Goal: Transaction & Acquisition: Purchase product/service

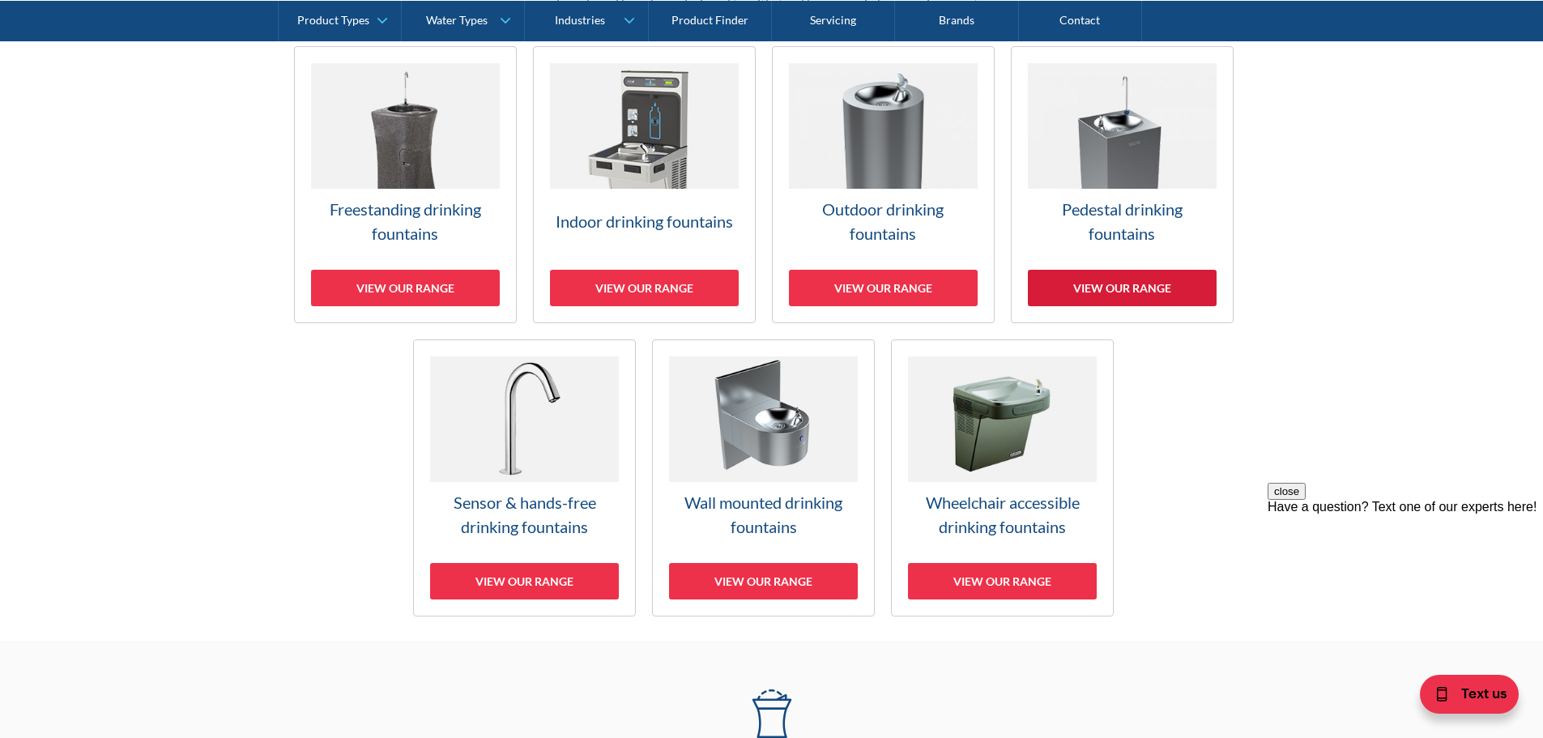
click at [1111, 284] on div "View our range" at bounding box center [1122, 288] width 189 height 36
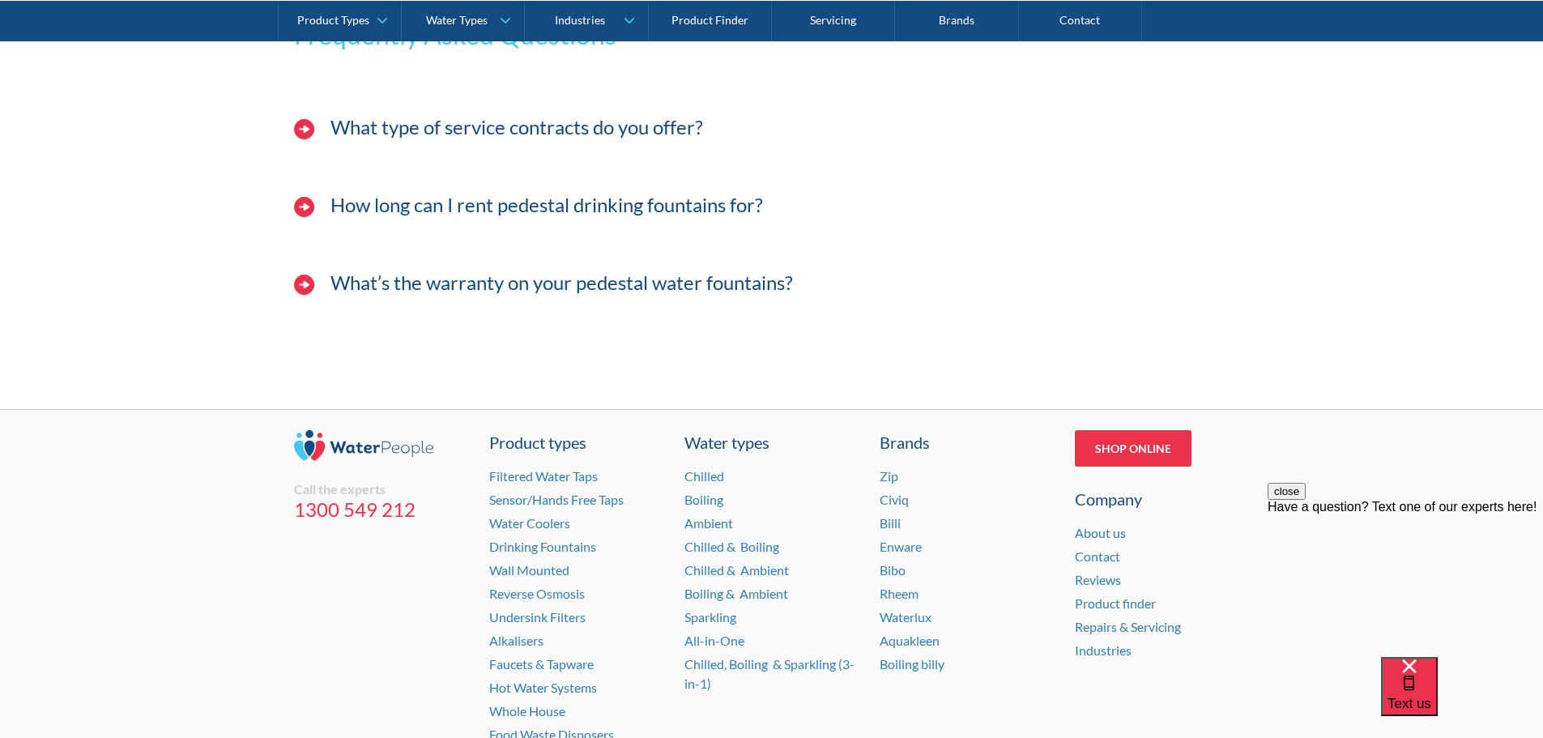
scroll to position [3406, 0]
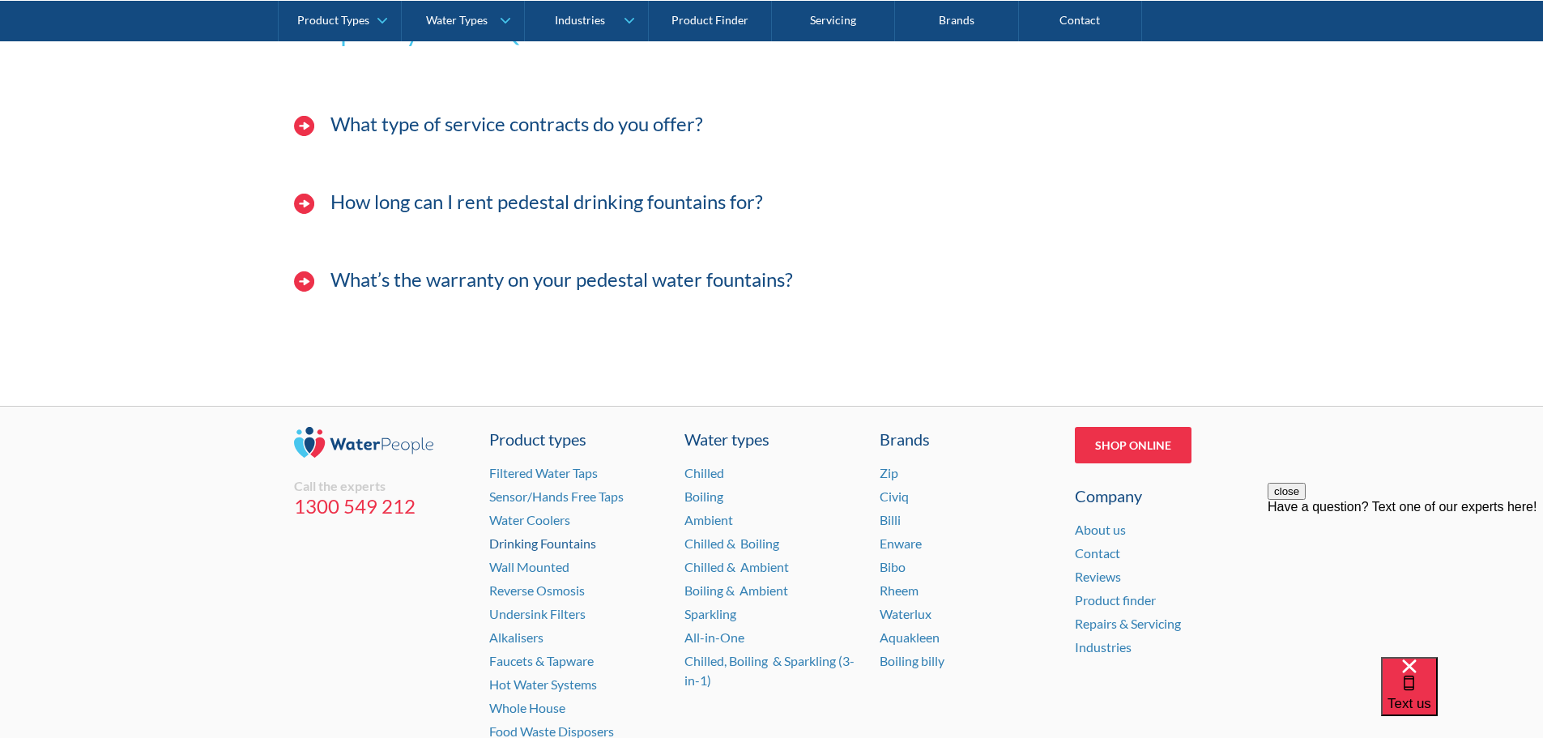
click at [505, 548] on link "Drinking Fountains" at bounding box center [542, 542] width 107 height 15
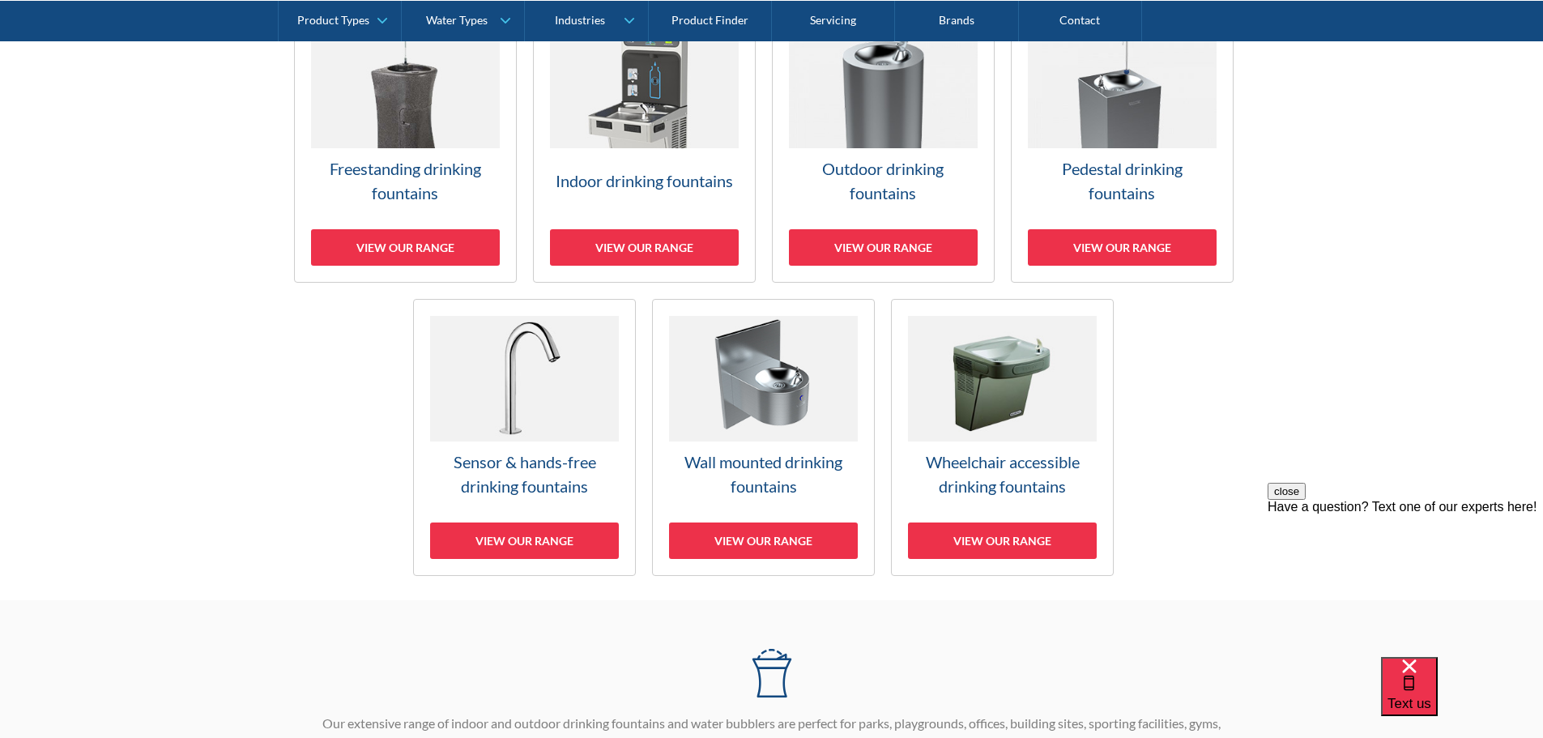
scroll to position [567, 0]
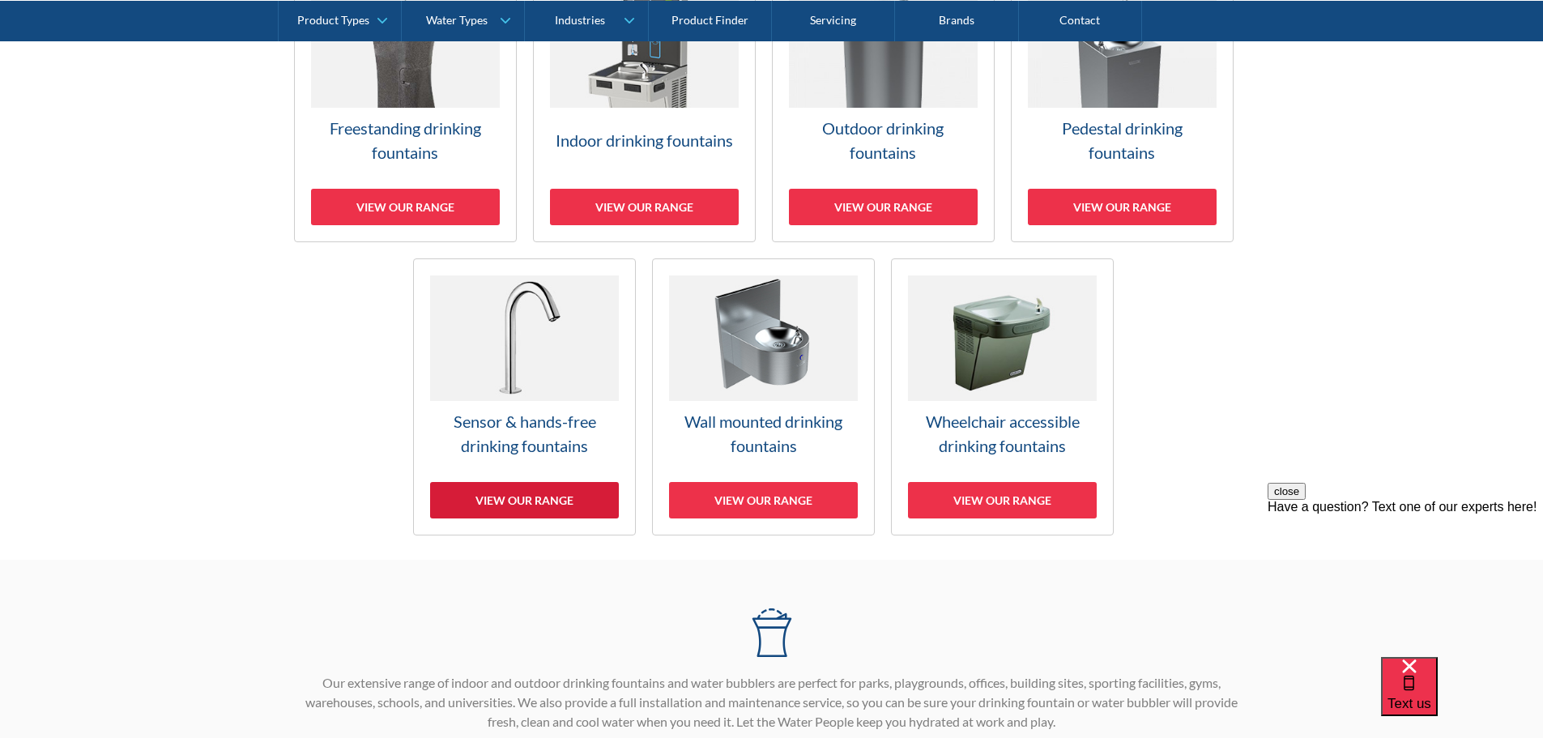
click at [522, 503] on div "View our range" at bounding box center [524, 500] width 189 height 36
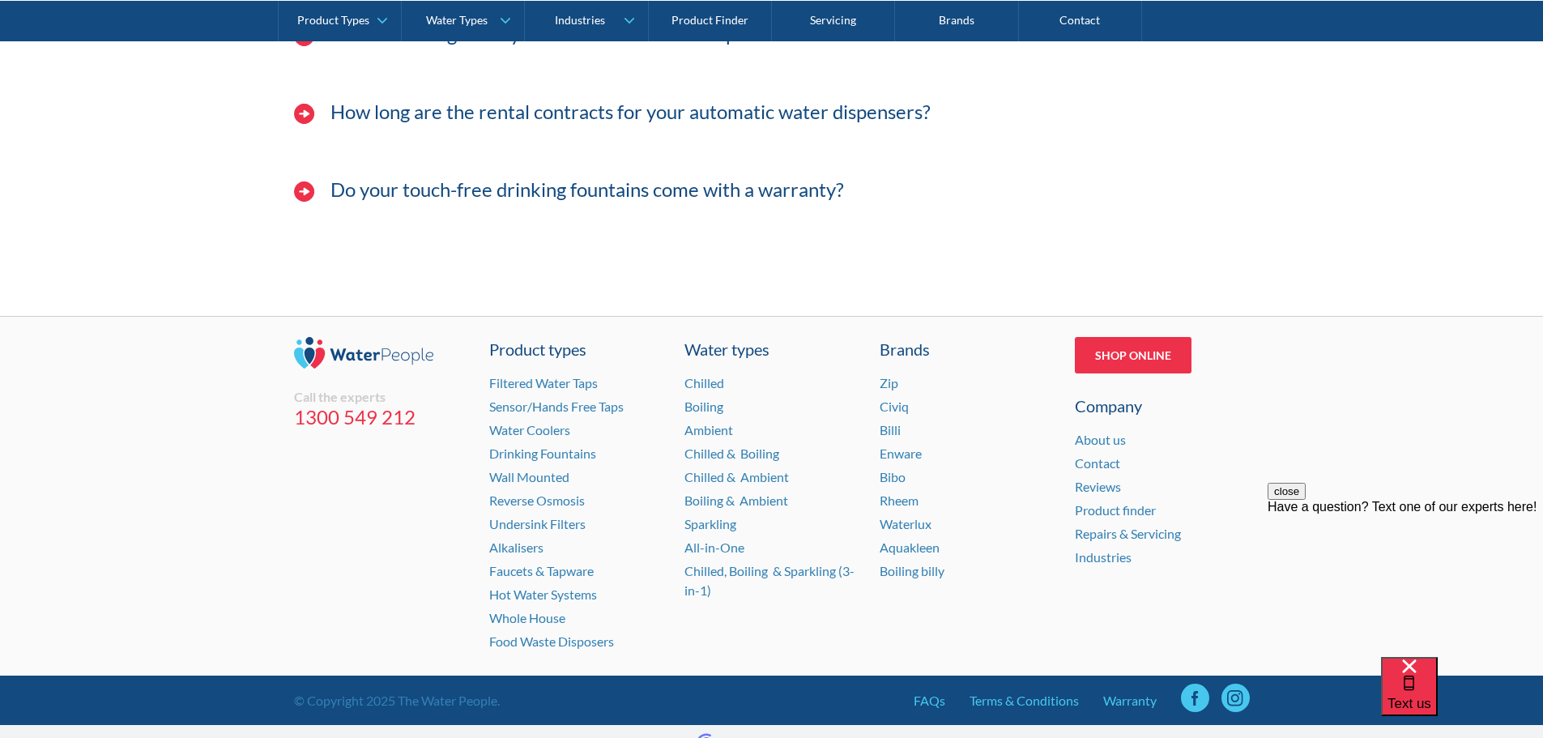
scroll to position [5456, 0]
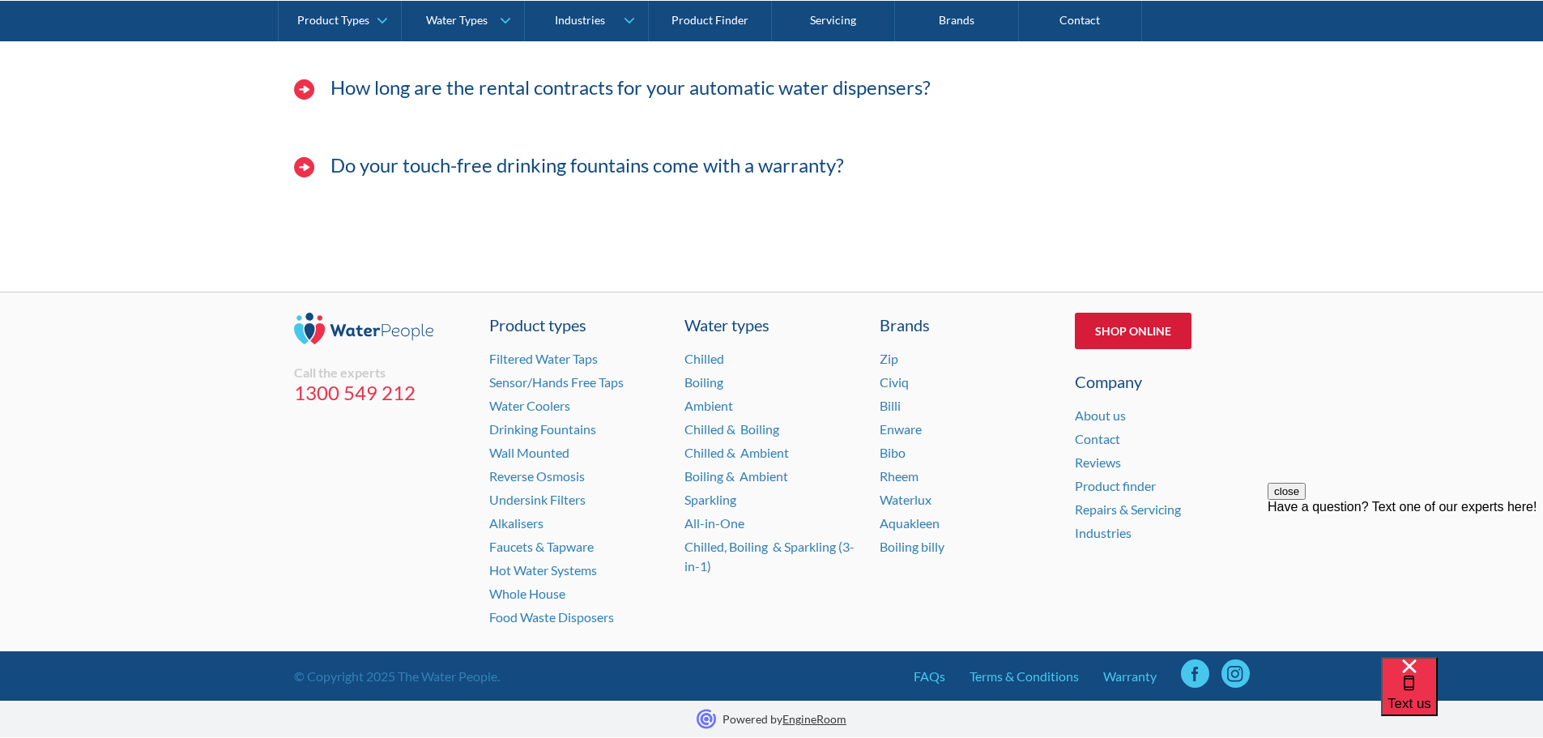
click at [1093, 323] on link "Shop Online" at bounding box center [1133, 331] width 117 height 36
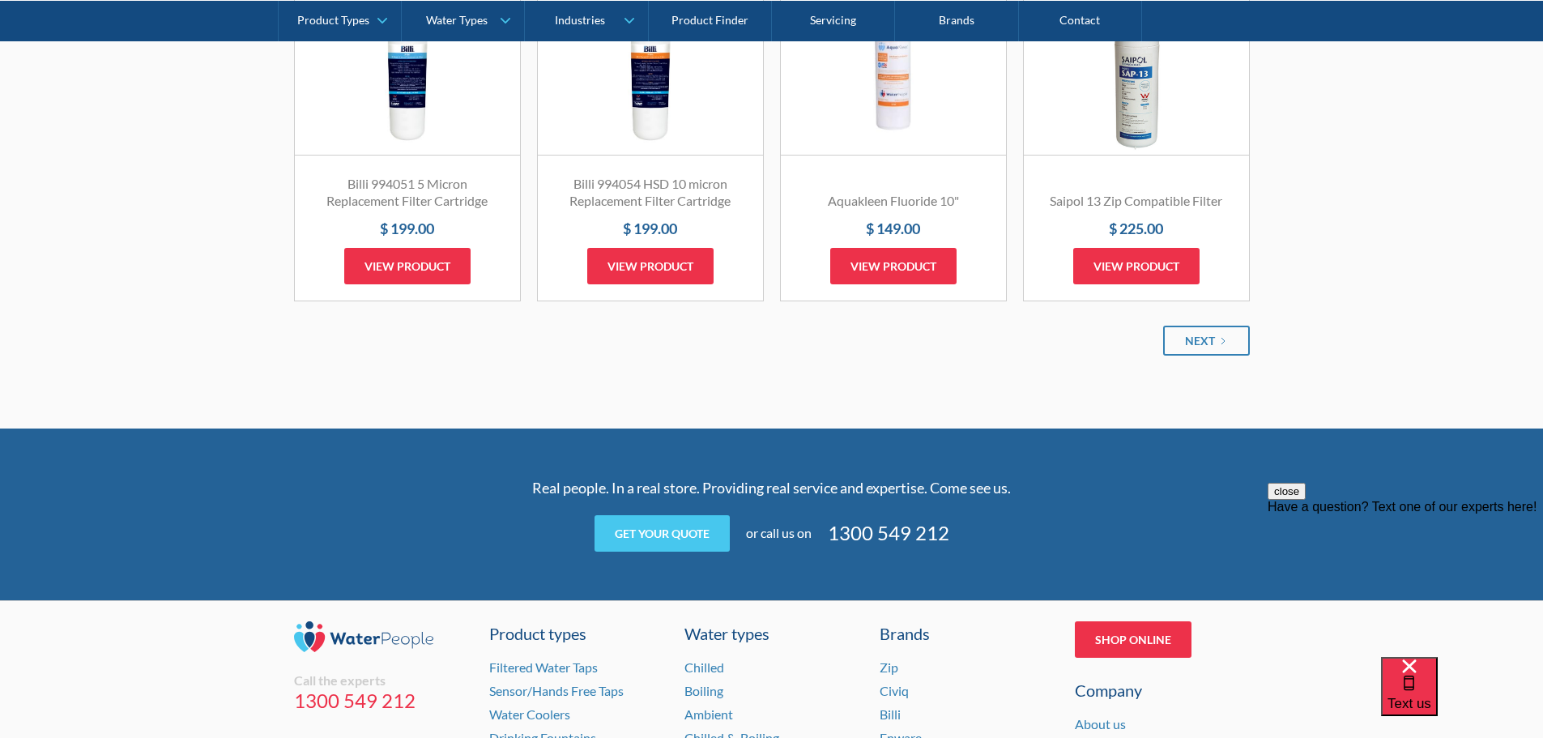
scroll to position [2187, 0]
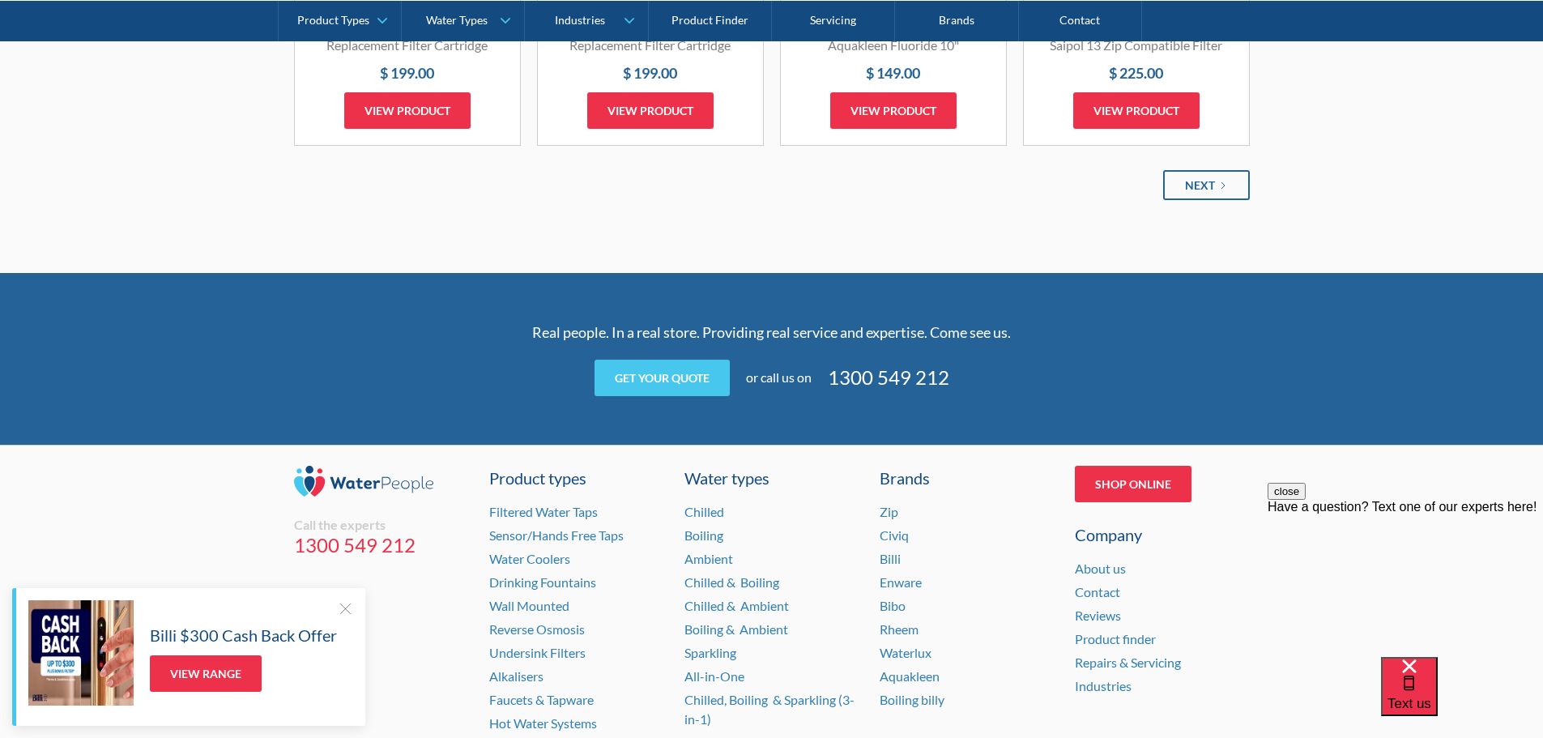
click at [1200, 184] on div "Next" at bounding box center [1200, 185] width 30 height 17
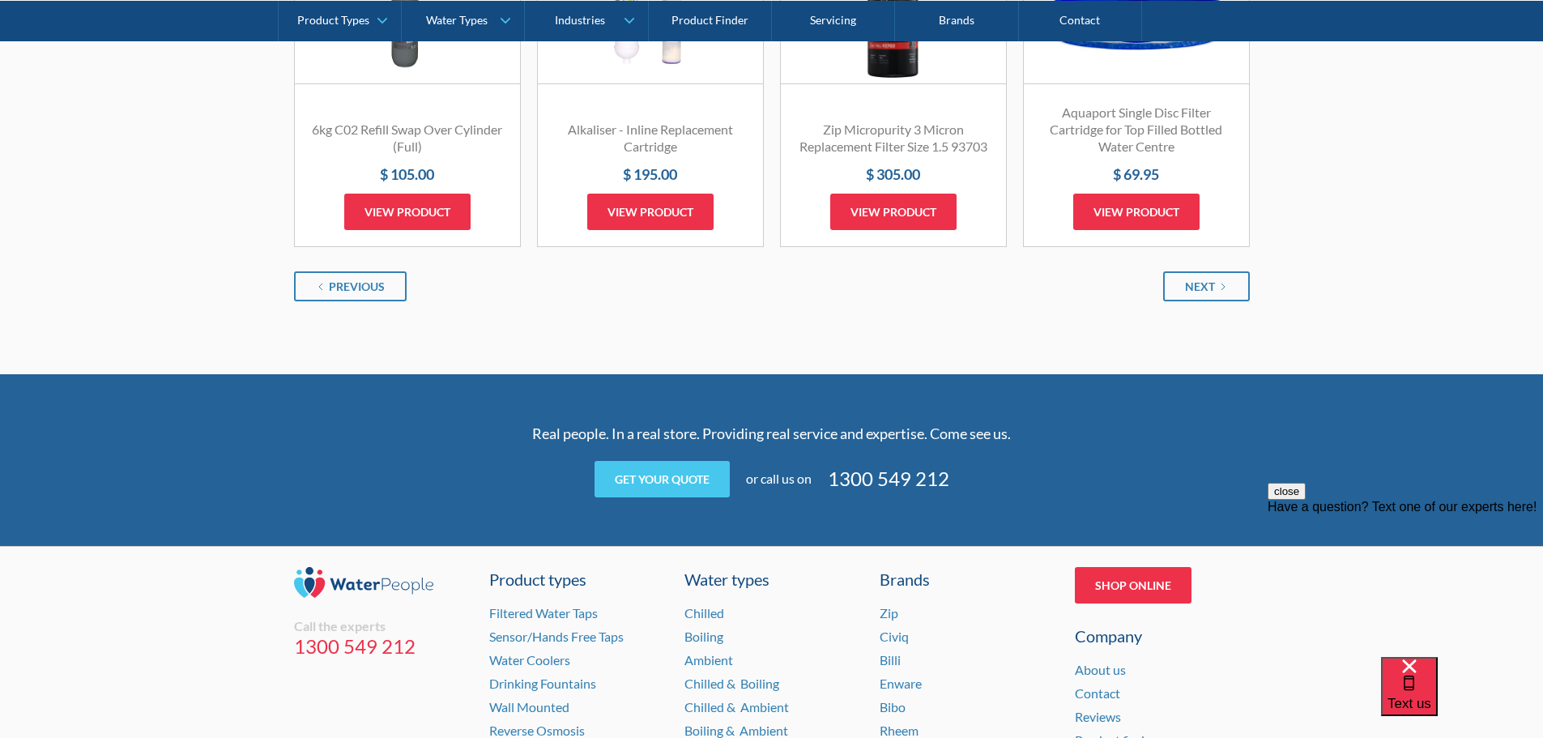
scroll to position [2106, 0]
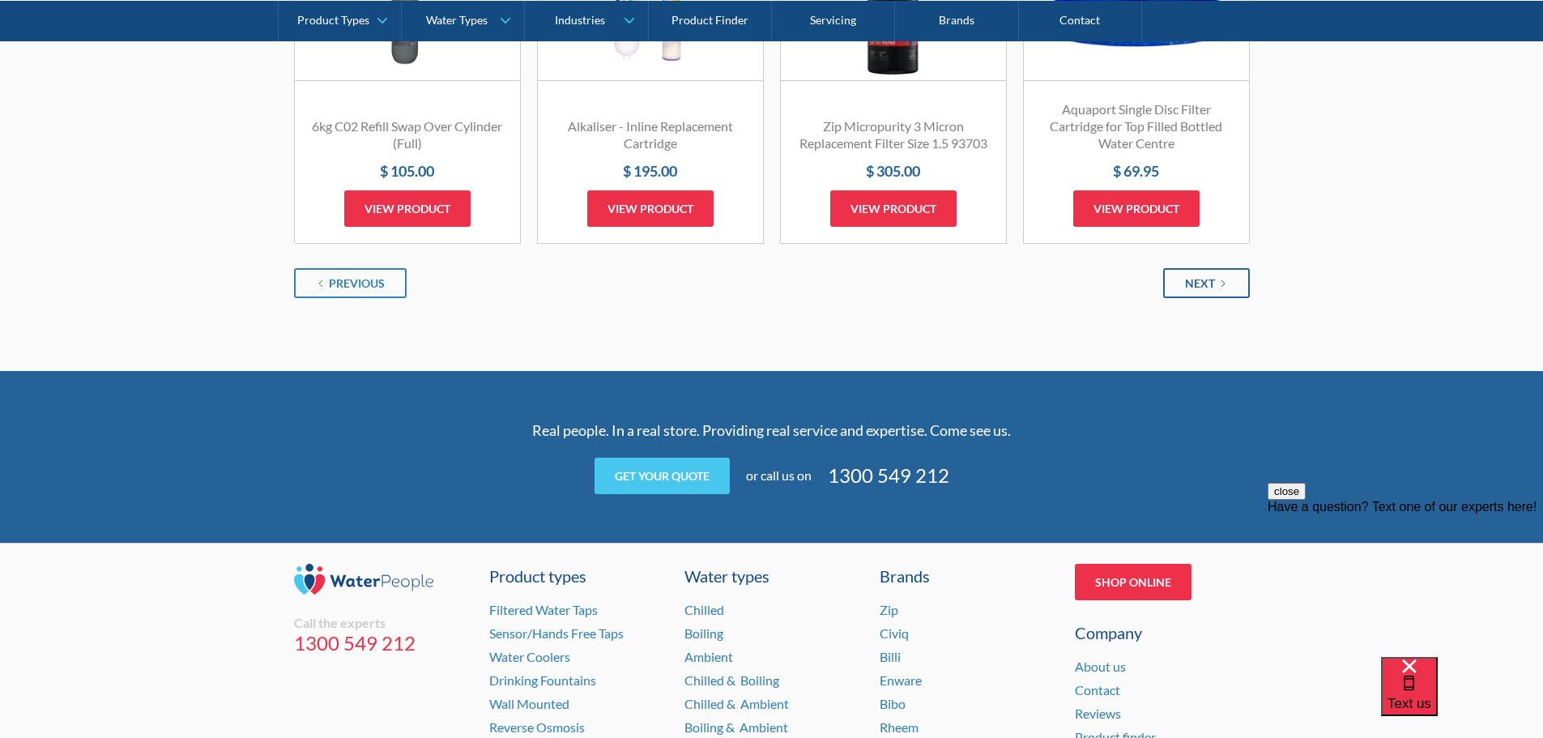
click at [1221, 279] on icon "Next Page" at bounding box center [1223, 284] width 10 height 10
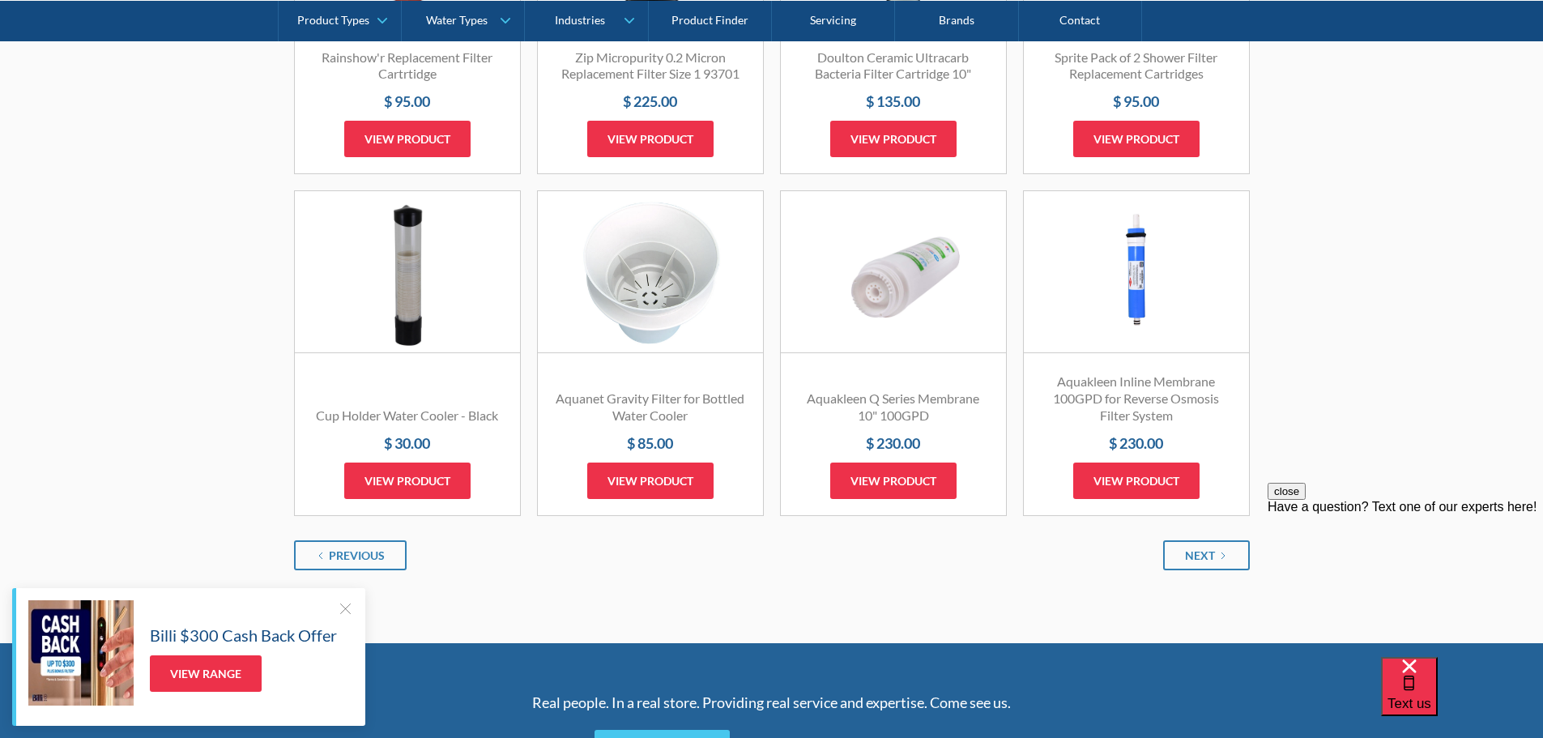
scroll to position [1863, 0]
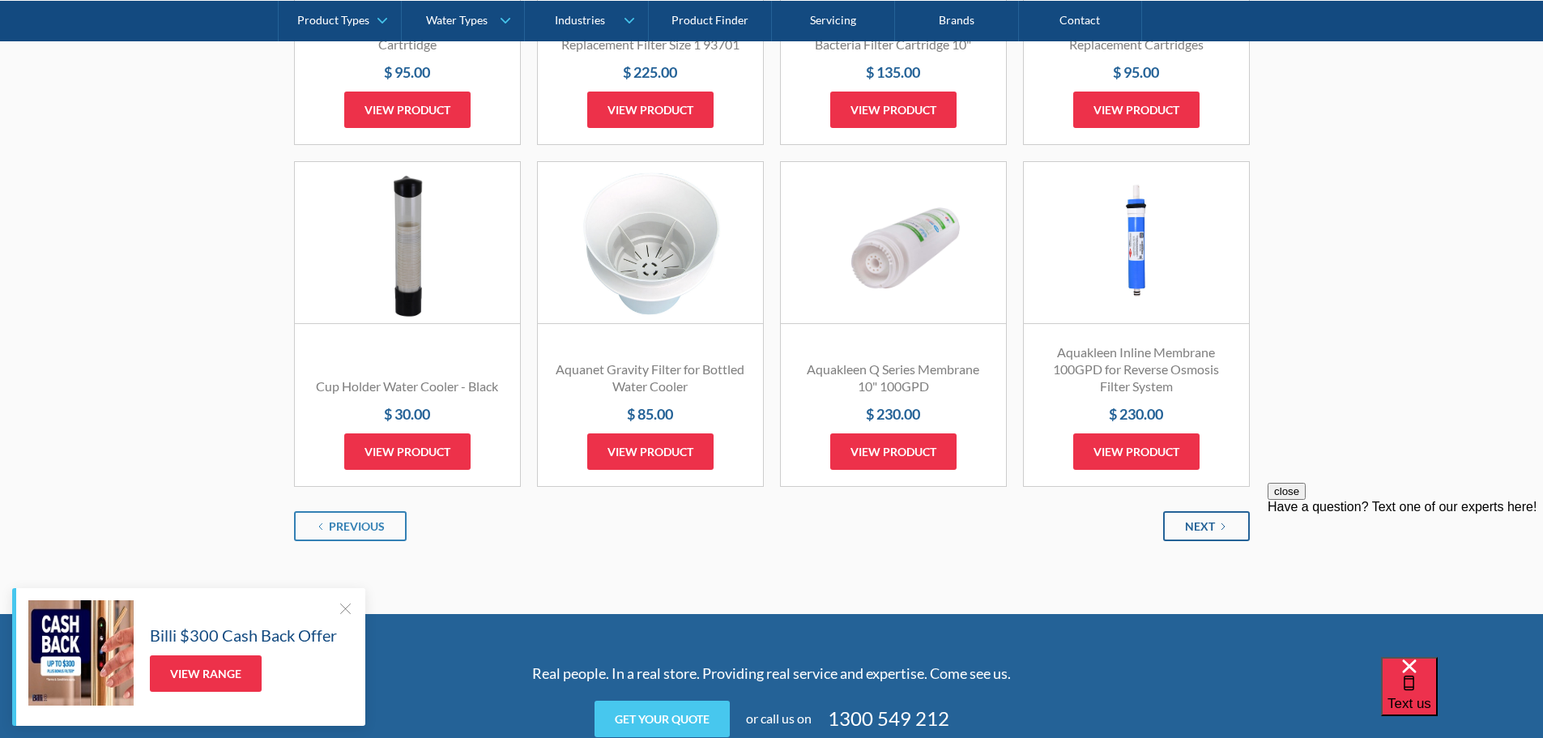
click at [1208, 527] on div "Next" at bounding box center [1200, 526] width 30 height 17
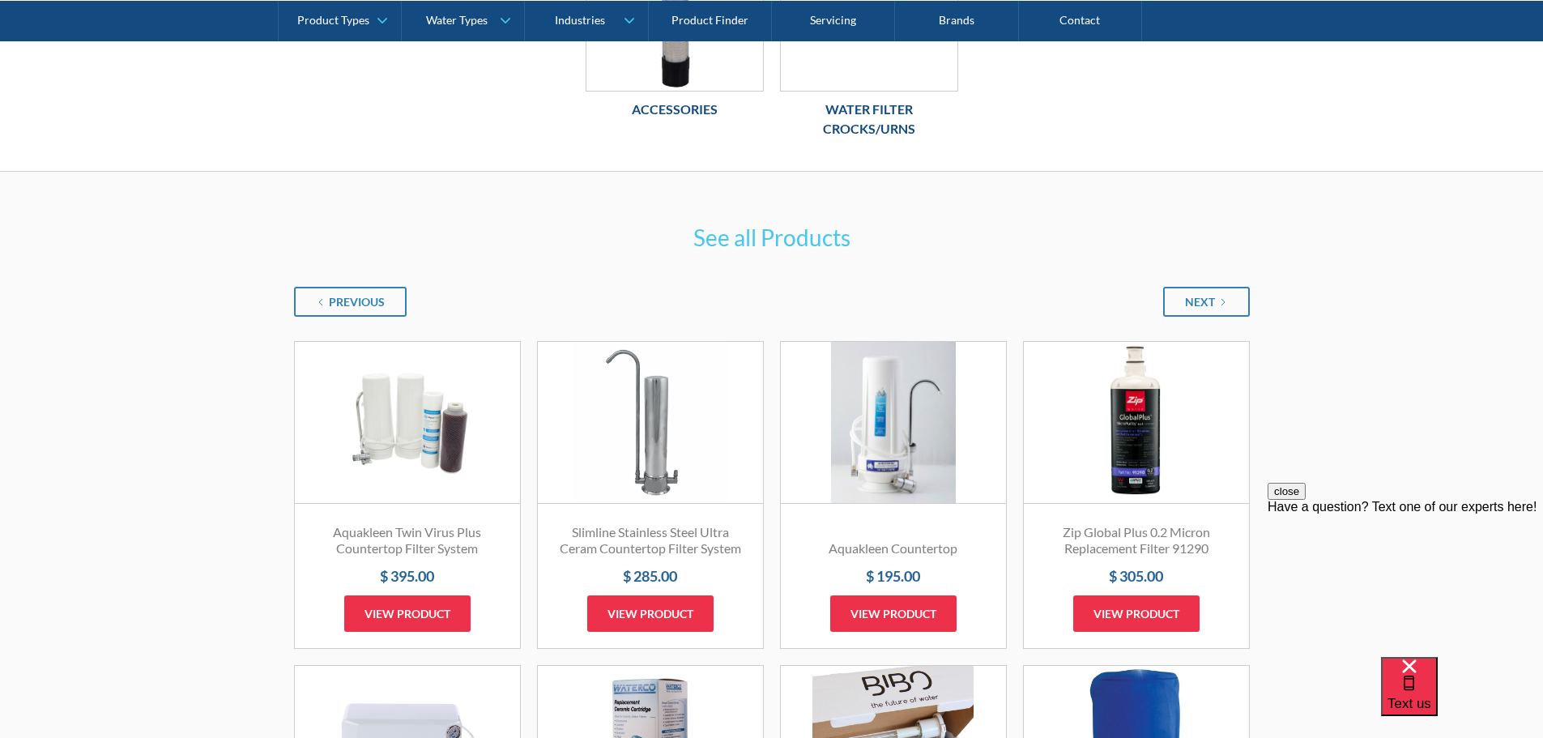
scroll to position [729, 0]
